Goal: Information Seeking & Learning: Find specific fact

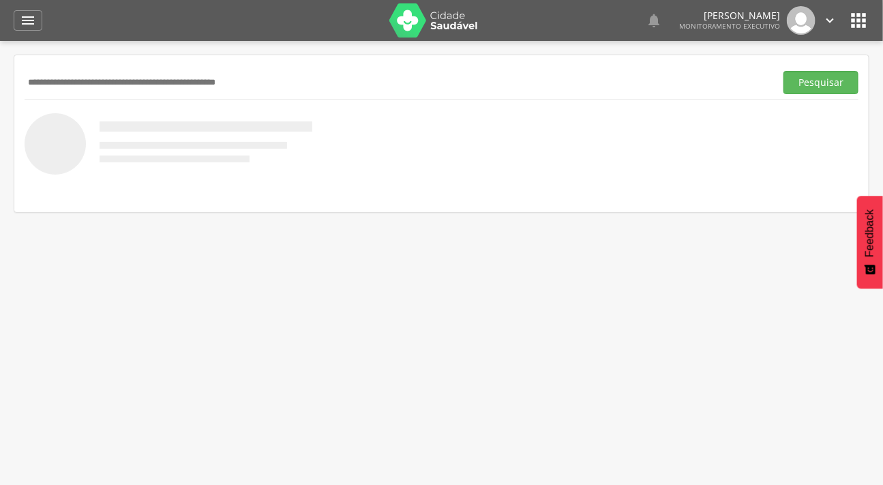
click at [72, 77] on input "text" at bounding box center [397, 82] width 745 height 23
type input "**********"
click at [783, 71] on button "Pesquisar" at bounding box center [820, 82] width 75 height 23
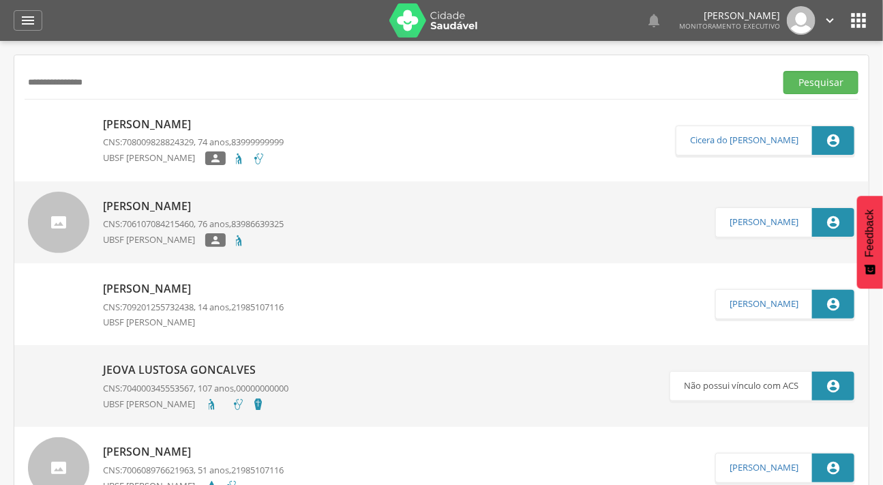
click at [28, 117] on img at bounding box center [28, 117] width 0 height 0
type input "**********"
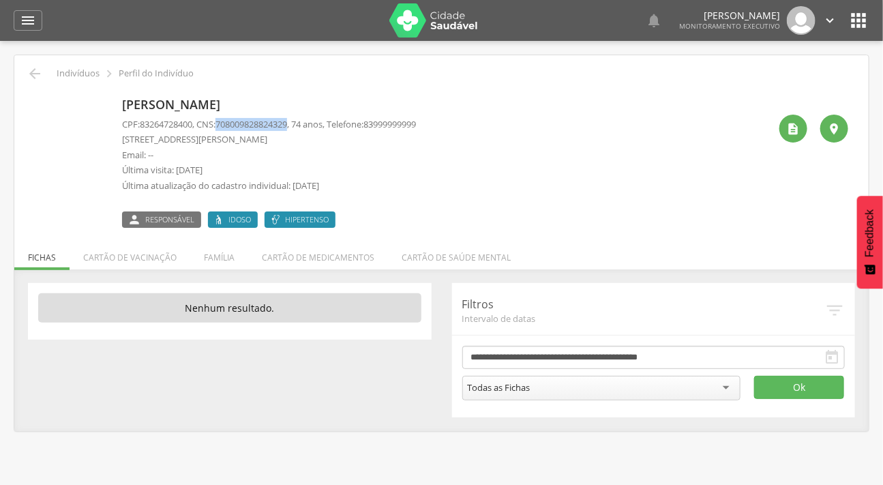
drag, startPoint x: 299, startPoint y: 125, endPoint x: 222, endPoint y: 125, distance: 76.4
click at [222, 125] on p "CPF: 83264728400 , CNS: [PHONE_NUMBER] , 74 anos, Telefone: [PHONE_NUMBER]" at bounding box center [269, 124] width 294 height 13
click at [224, 124] on span "708009828824329" at bounding box center [251, 124] width 72 height 12
drag, startPoint x: 299, startPoint y: 123, endPoint x: 225, endPoint y: 119, distance: 74.4
click at [225, 119] on p "CPF: 83264728400 , CNS: [PHONE_NUMBER] , 74 anos, Telefone: [PHONE_NUMBER]" at bounding box center [269, 124] width 294 height 13
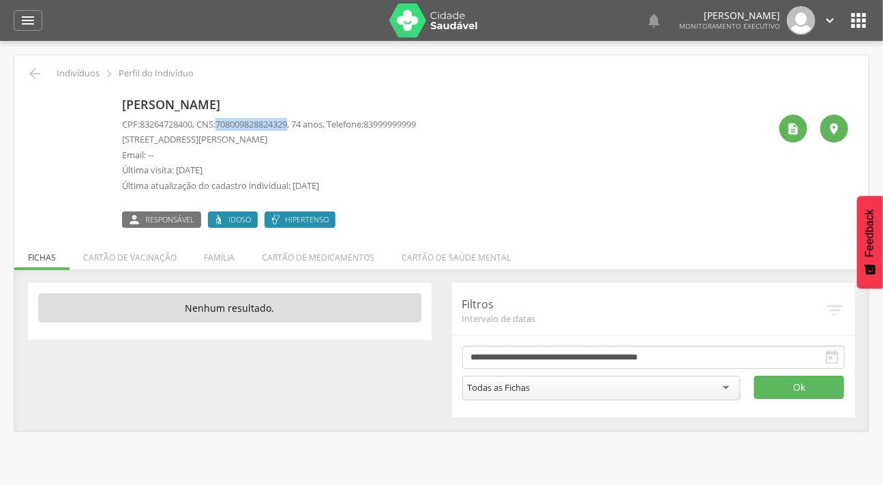
copy span "708009828824329"
click at [201, 245] on li "Família" at bounding box center [219, 254] width 58 height 32
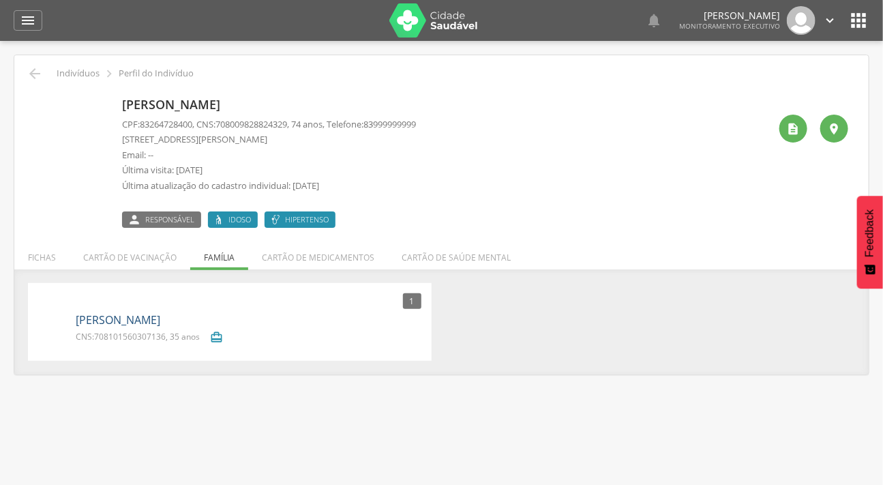
click at [106, 316] on link "[PERSON_NAME]" at bounding box center [118, 320] width 85 height 16
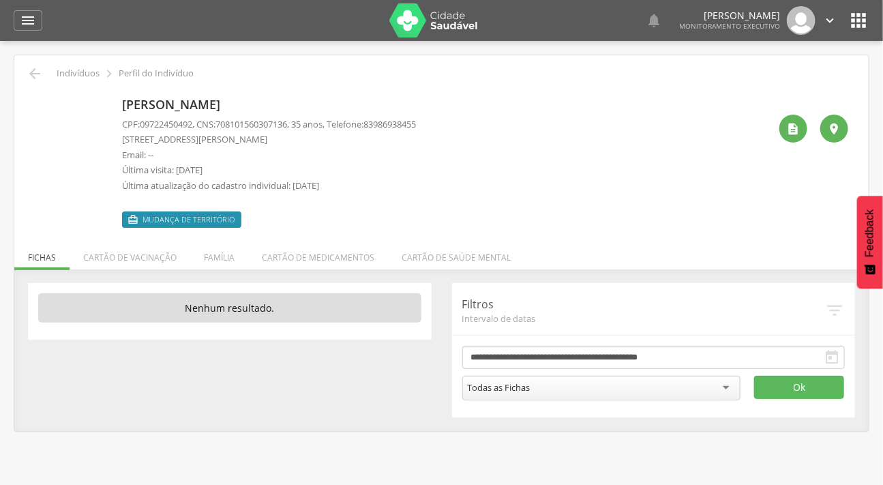
click at [224, 120] on span "708101560307136" at bounding box center [251, 124] width 72 height 12
click at [224, 122] on span "708101560307136" at bounding box center [251, 124] width 72 height 12
drag, startPoint x: 298, startPoint y: 123, endPoint x: 221, endPoint y: 125, distance: 77.1
click at [221, 125] on p "CPF: 09722450492 , CNS: [PHONE_NUMBER] , 35 anos, Telefone: [PHONE_NUMBER]" at bounding box center [269, 124] width 294 height 13
copy p "708101560307136"
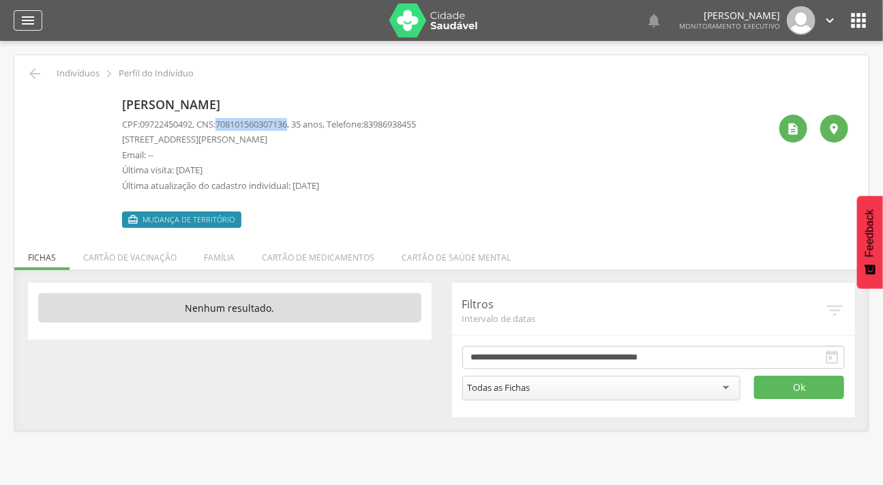
click at [34, 14] on icon "" at bounding box center [28, 20] width 16 height 16
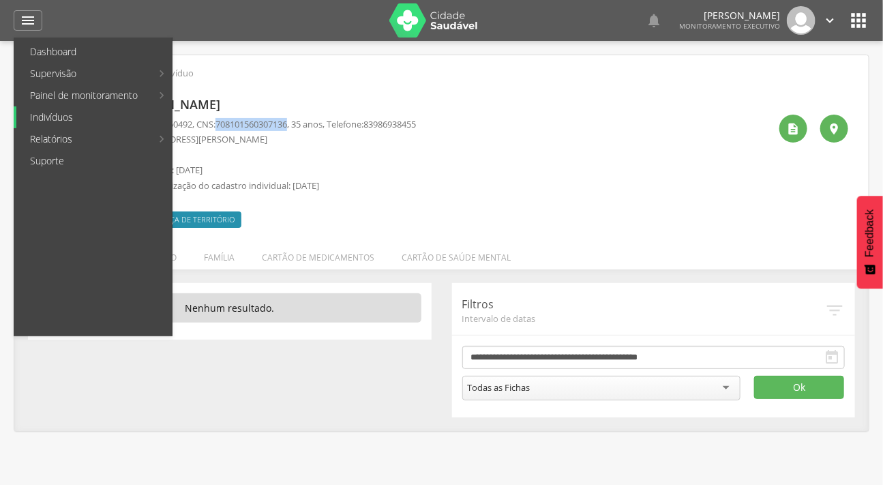
click at [68, 116] on link "Indivíduos" at bounding box center [93, 117] width 155 height 22
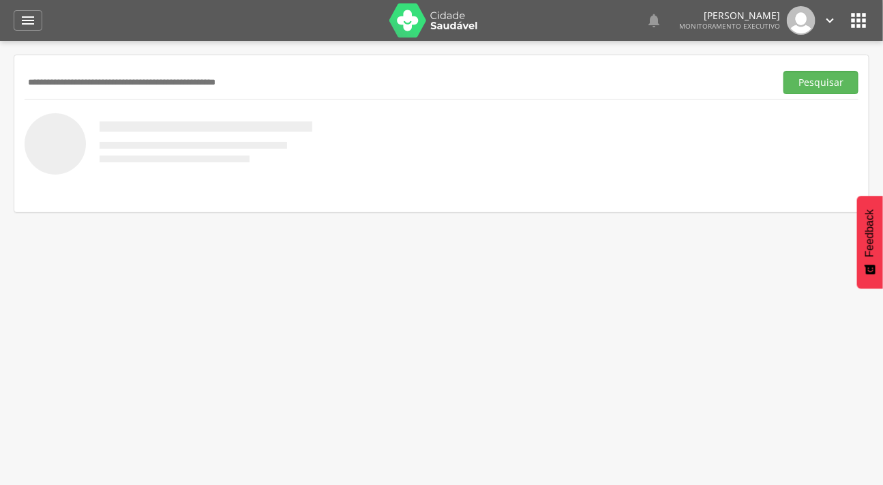
click at [72, 66] on div "Pesquisar" at bounding box center [442, 81] width 834 height 33
click at [78, 79] on input "text" at bounding box center [397, 82] width 745 height 23
type input "**********"
click at [783, 71] on button "Pesquisar" at bounding box center [820, 82] width 75 height 23
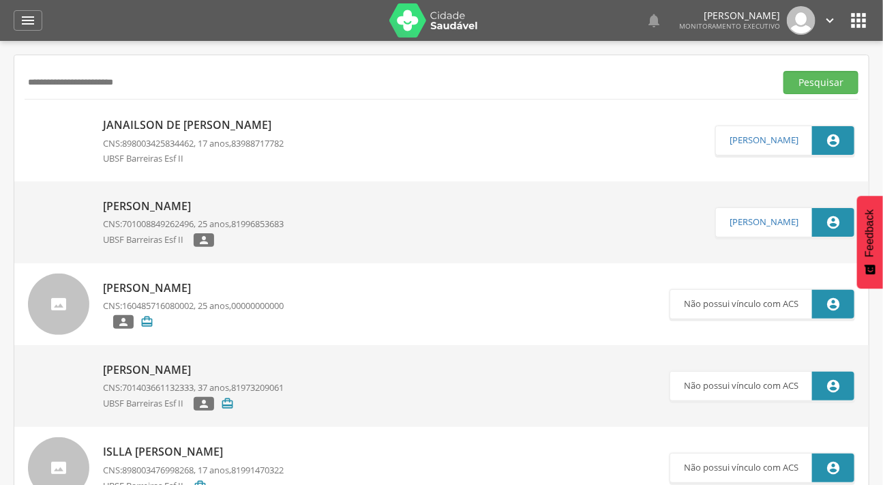
click at [81, 117] on img at bounding box center [58, 117] width 61 height 0
